Goal: Navigation & Orientation: Find specific page/section

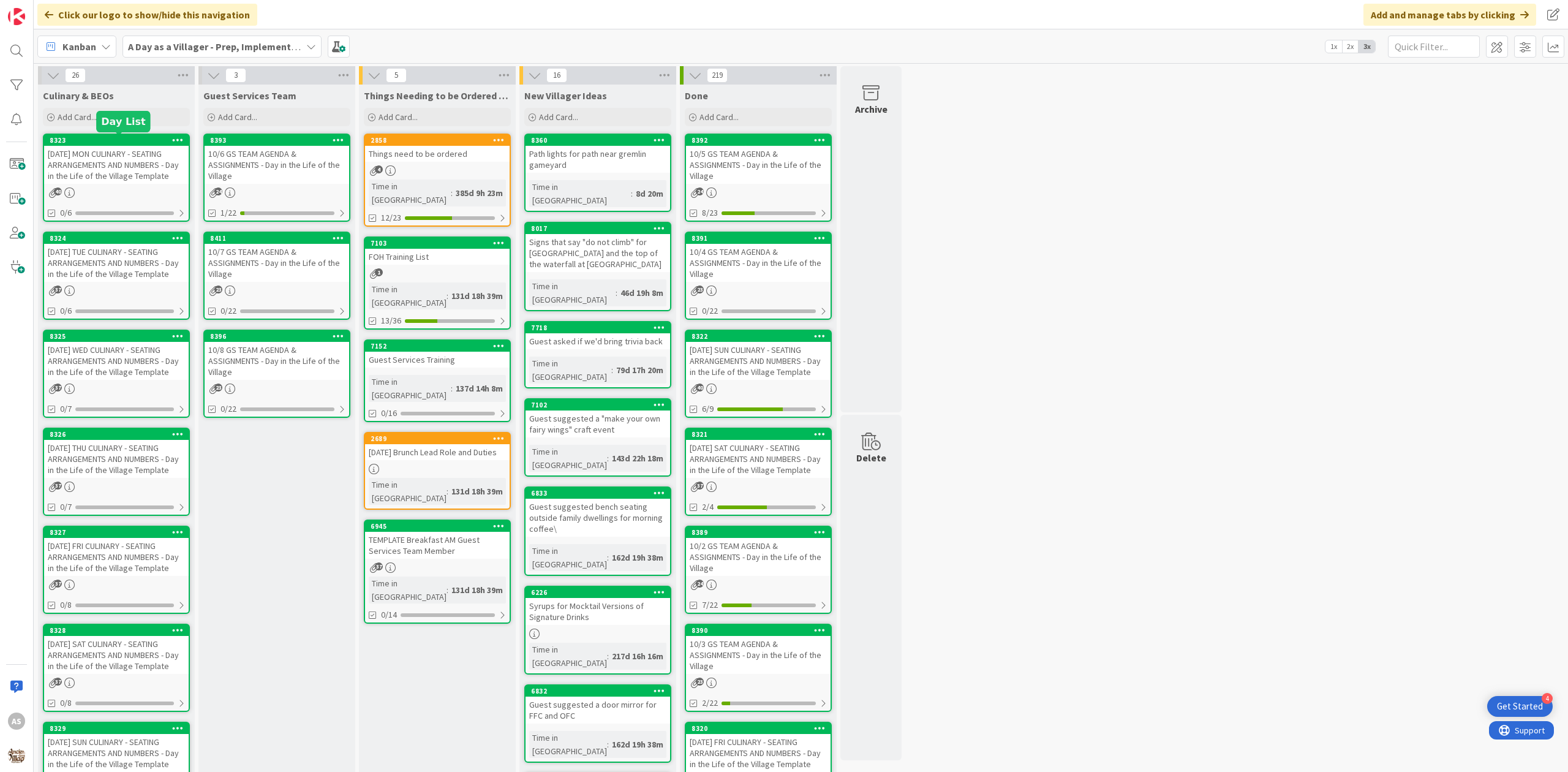
click at [123, 158] on div "[DATE] MON CULINARY - SEATING ARRANGEMENTS AND NUMBERS - Day in the Life of the…" at bounding box center [116, 164] width 145 height 38
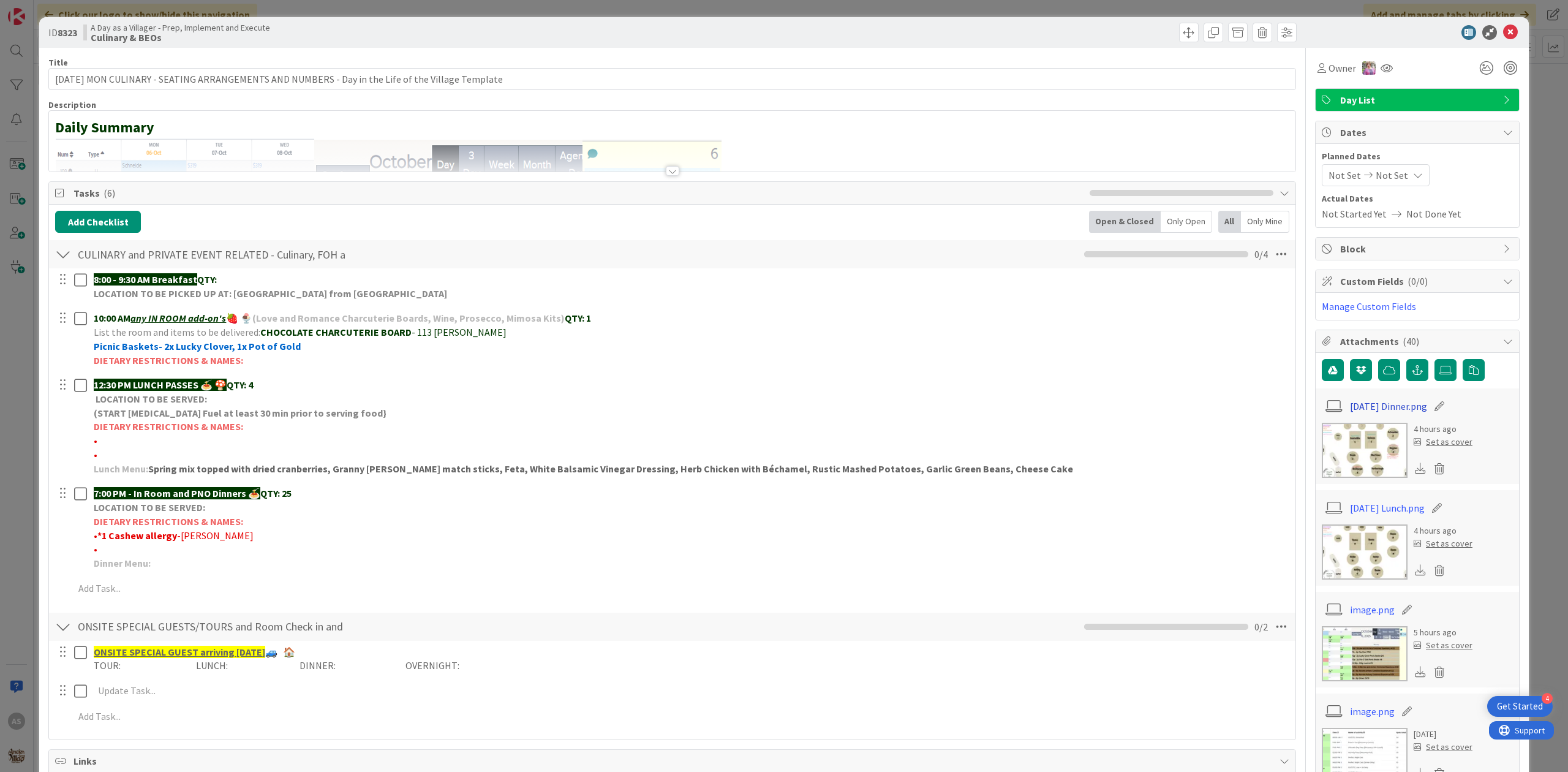
click at [1378, 408] on link "[DATE] Dinner.png" at bounding box center [1389, 406] width 77 height 15
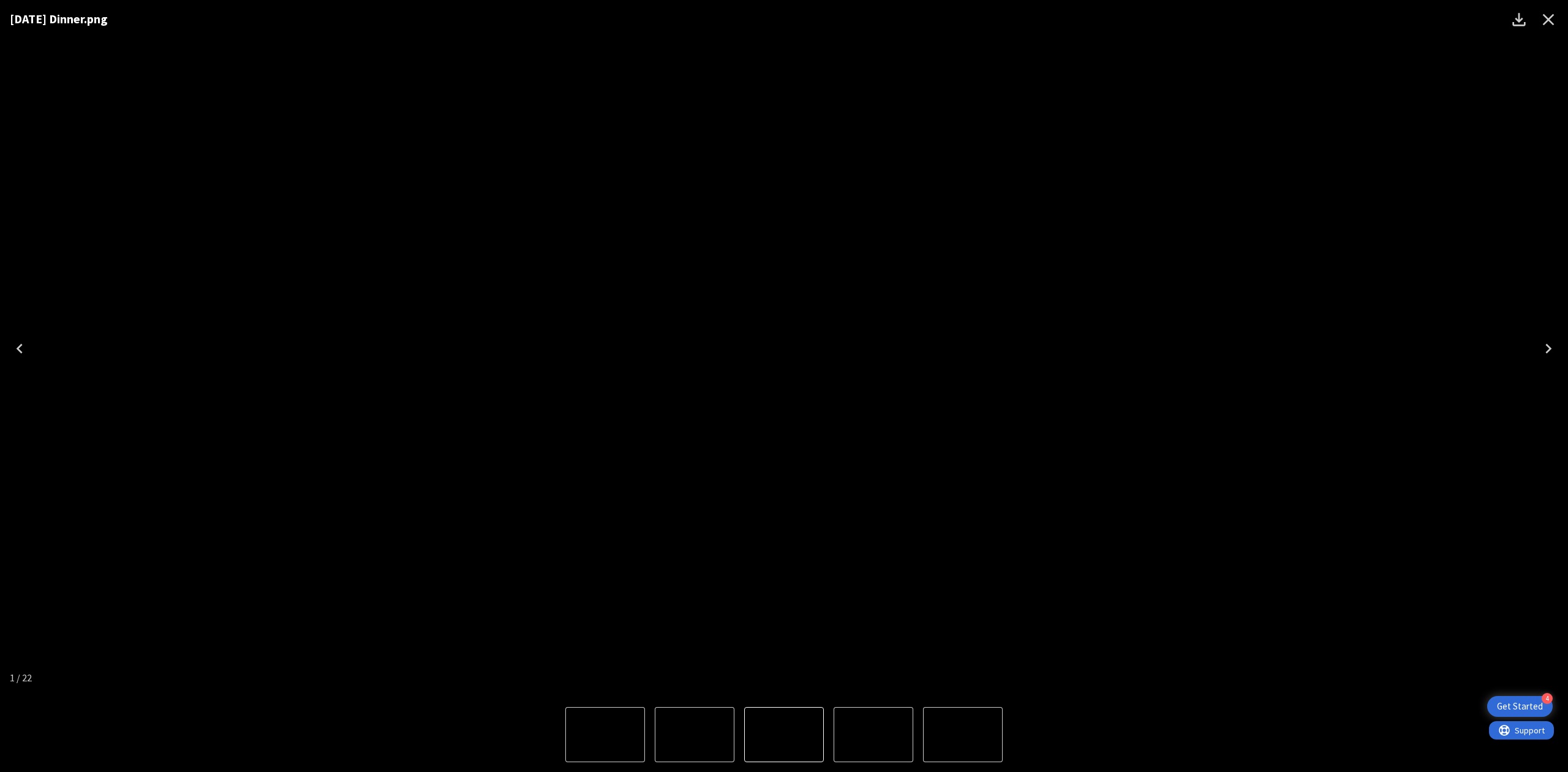
click at [1543, 21] on icon "Close" at bounding box center [1549, 19] width 19 height 19
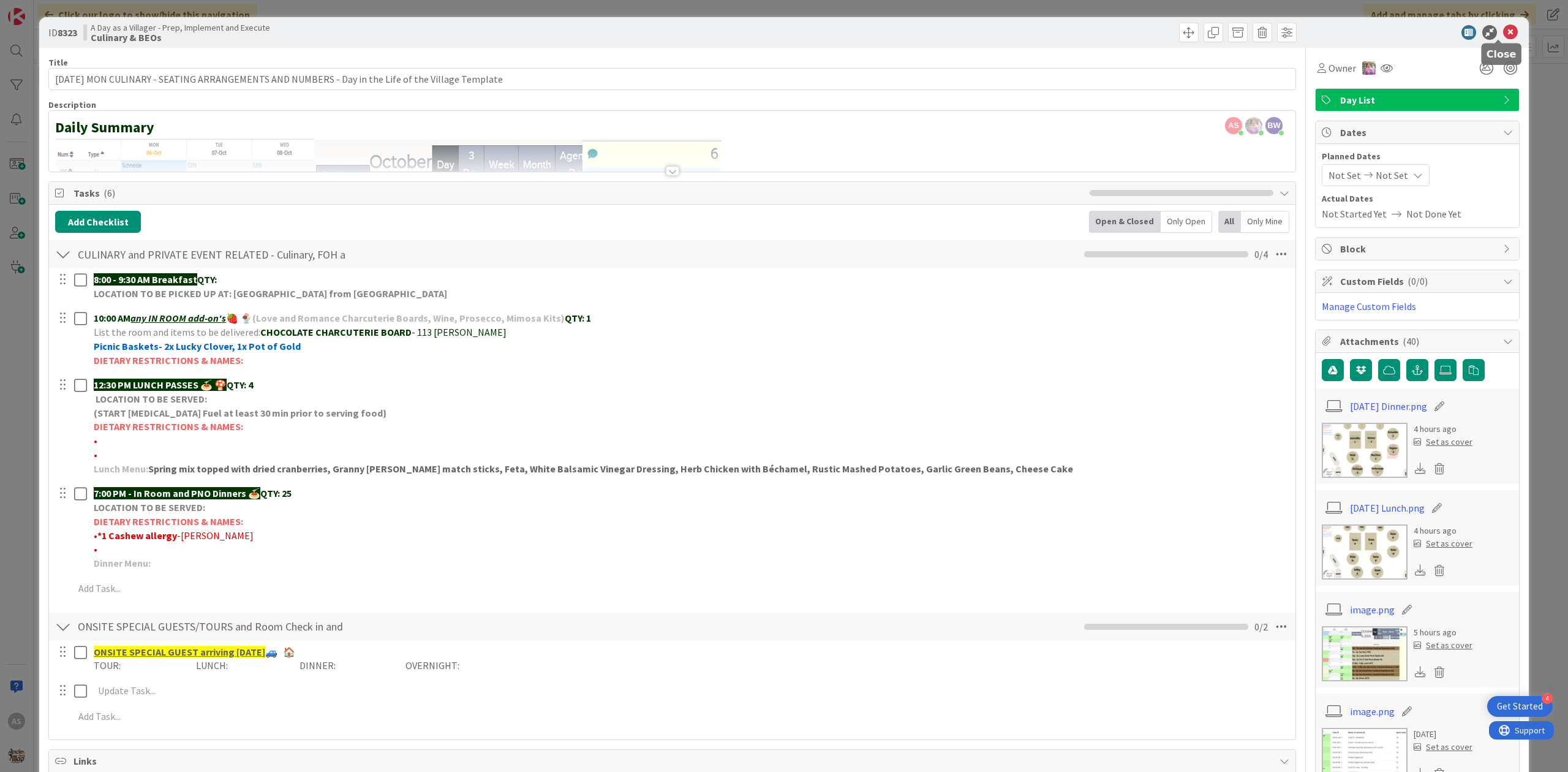
click at [1503, 35] on icon at bounding box center [1510, 32] width 15 height 15
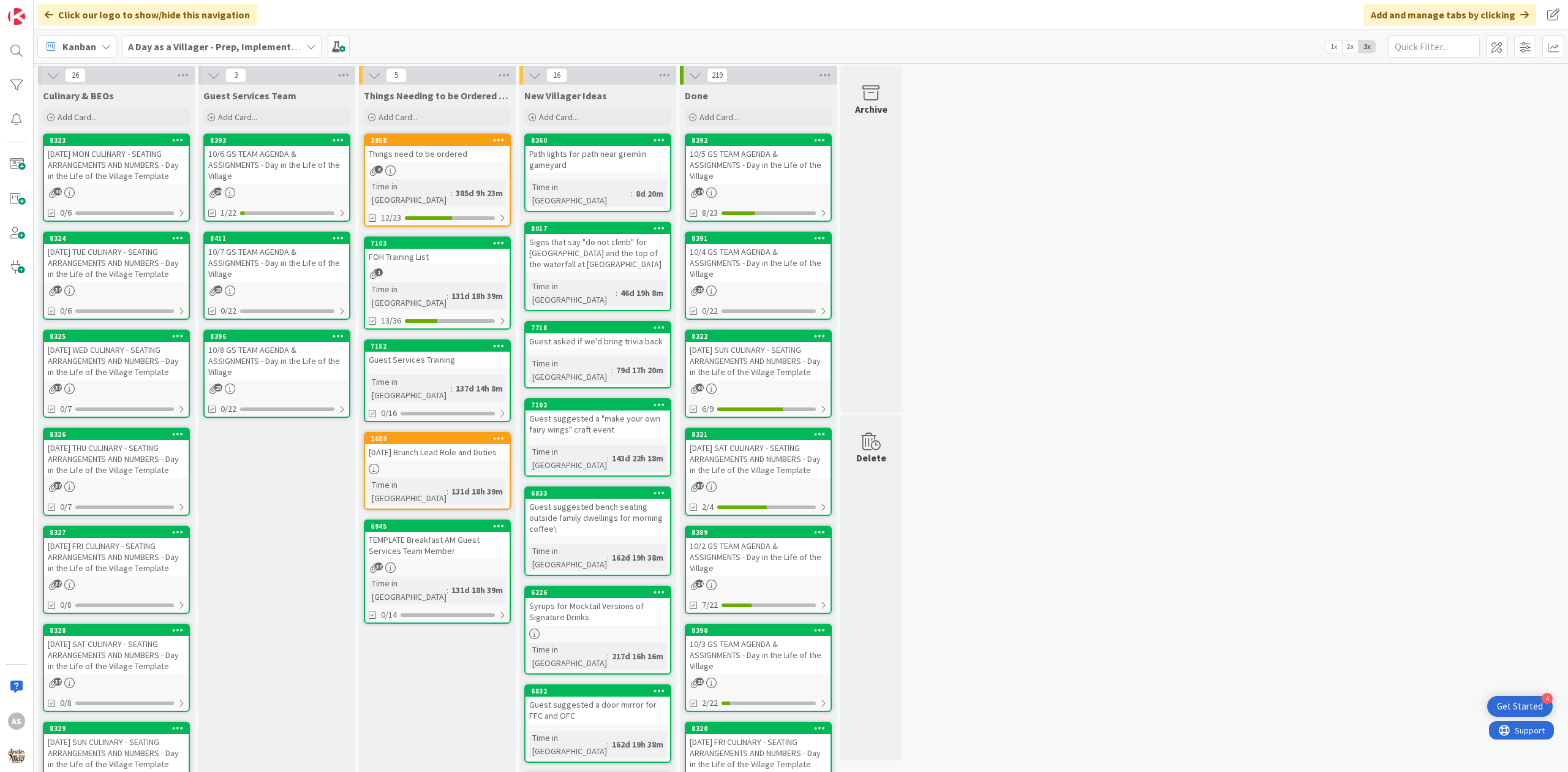
click at [802, 161] on div "10/5 GS TEAM AGENDA & ASSIGNMENTS - Day in the Life of the Village" at bounding box center [758, 164] width 145 height 38
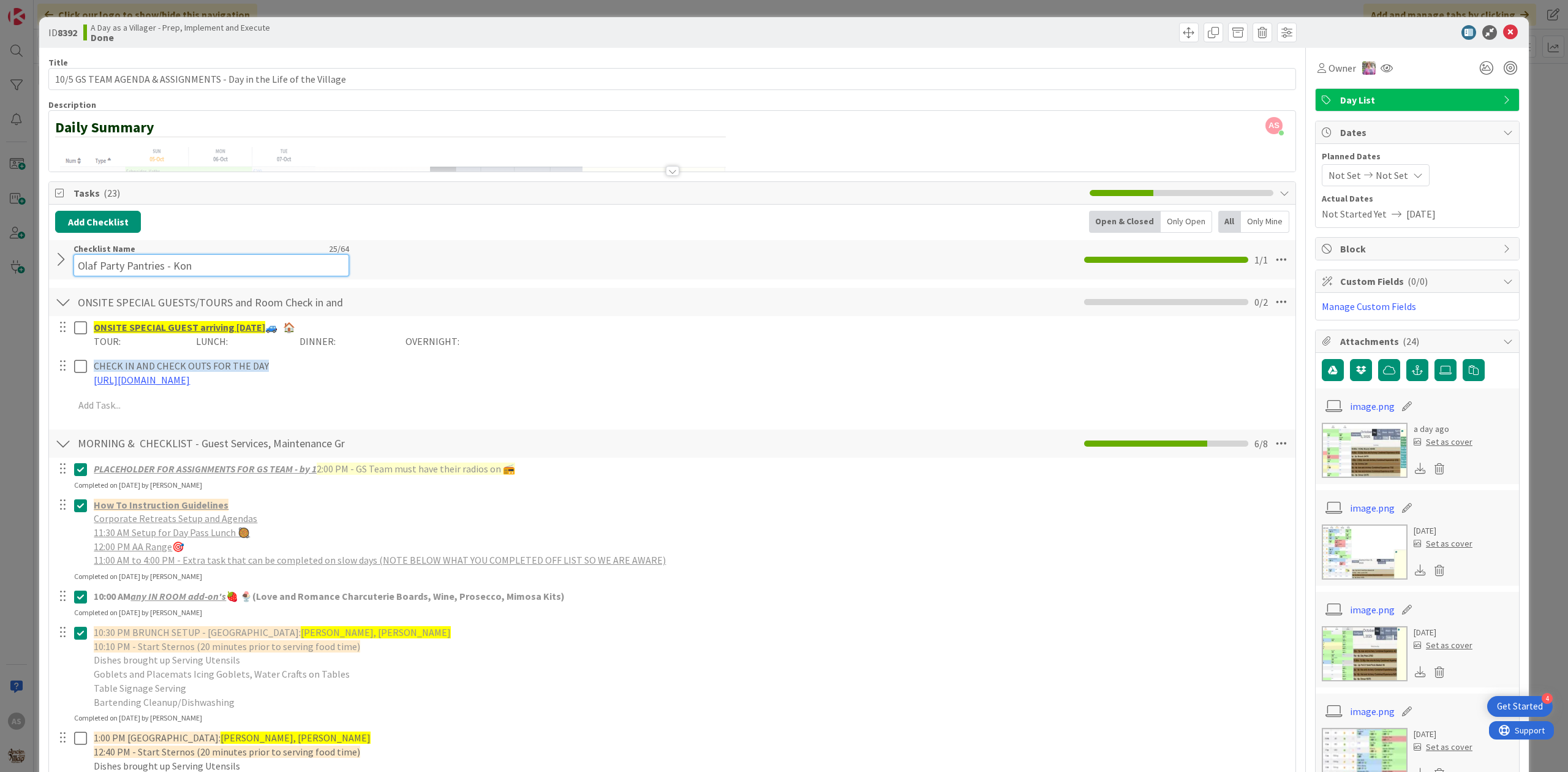
click at [141, 254] on div "Checklist Name 25 / 64 Olaf Party Pantries - [PERSON_NAME]" at bounding box center [211, 260] width 275 height 33
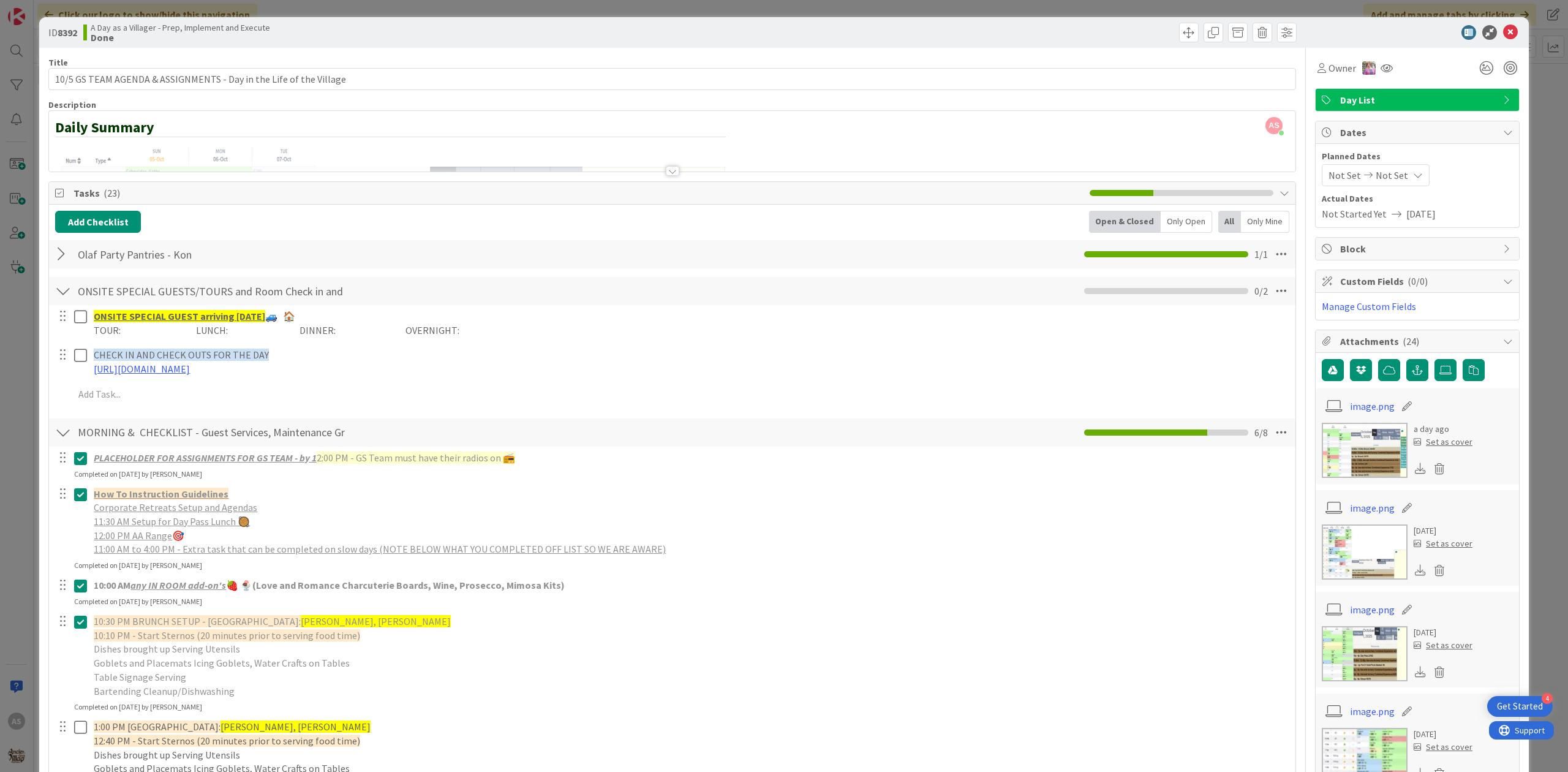
click at [66, 254] on div at bounding box center [63, 254] width 16 height 22
